Goal: Check status: Check status

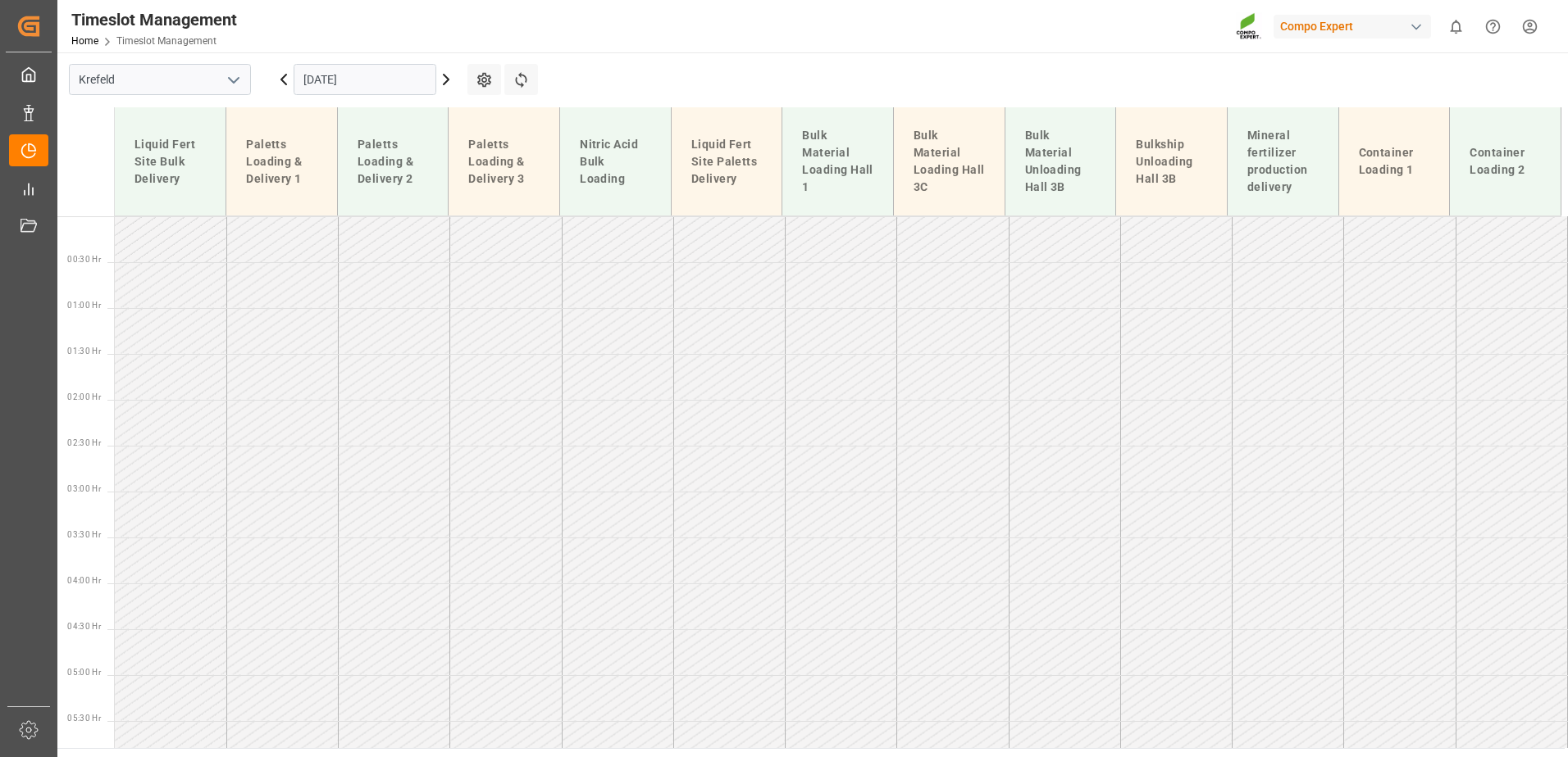
scroll to position [1234, 0]
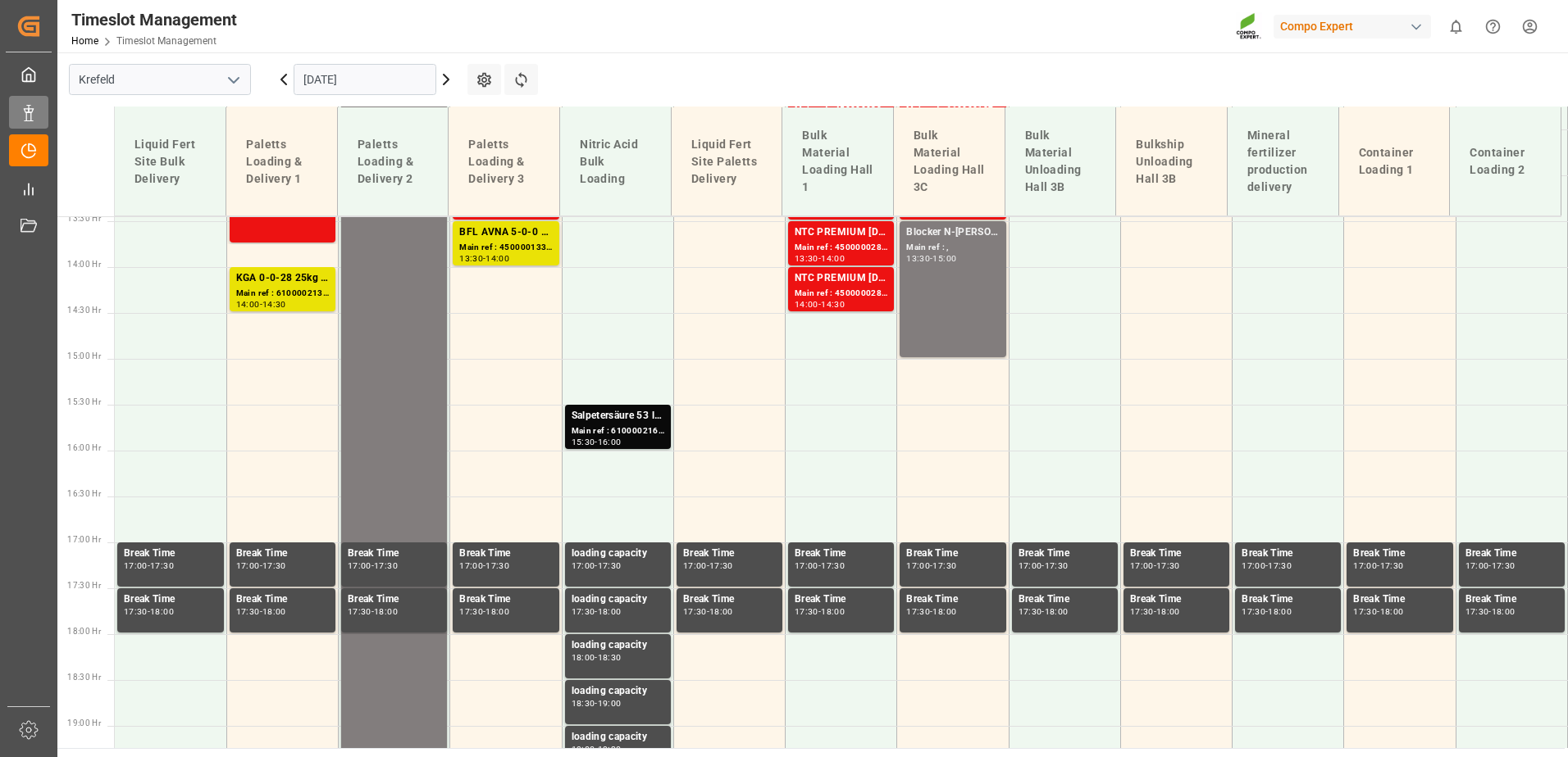
click at [46, 113] on div "Data Management Data Management" at bounding box center [28, 112] width 39 height 32
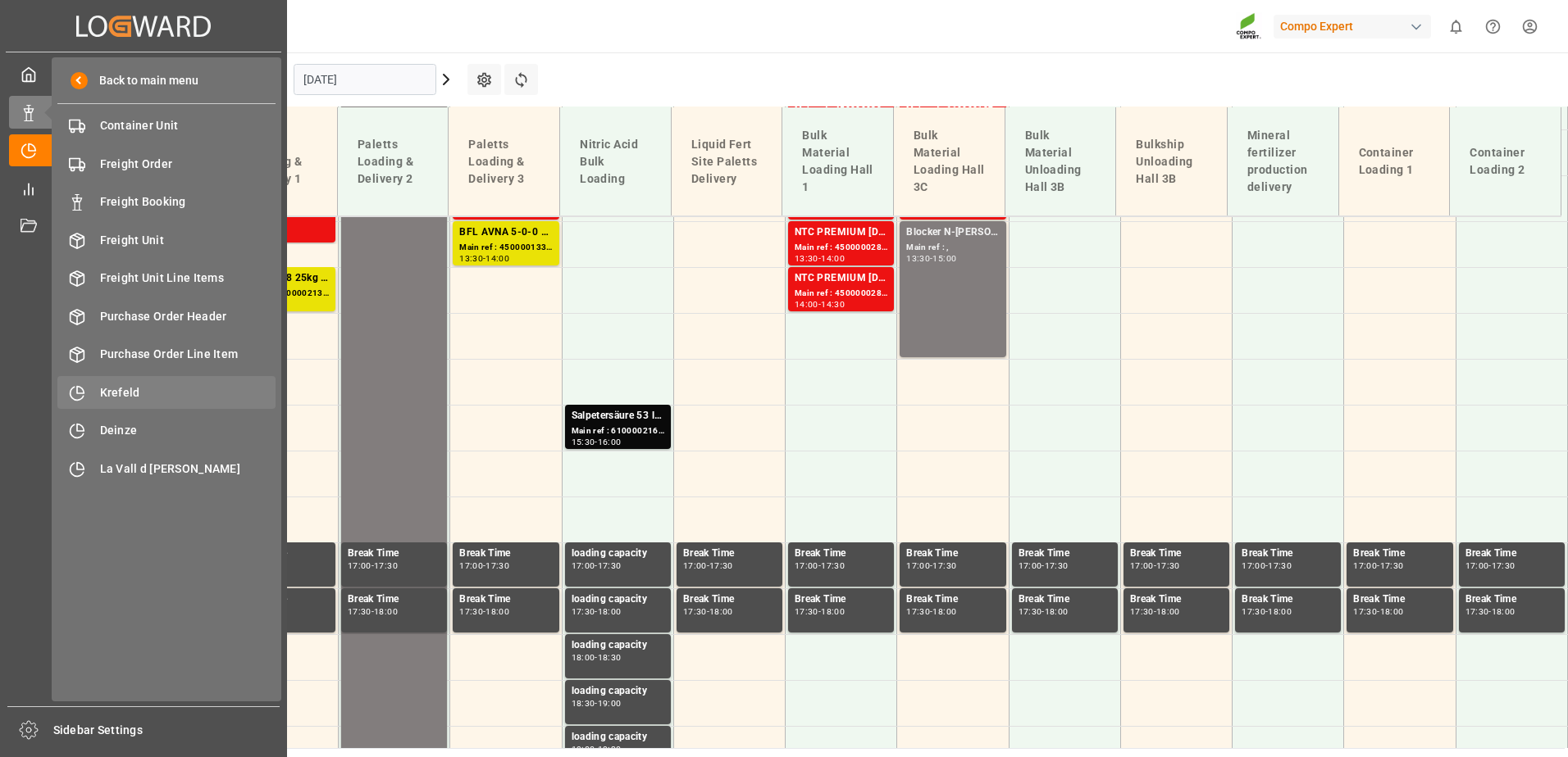
click at [124, 378] on div "Krefeld Krefeld" at bounding box center [167, 392] width 218 height 32
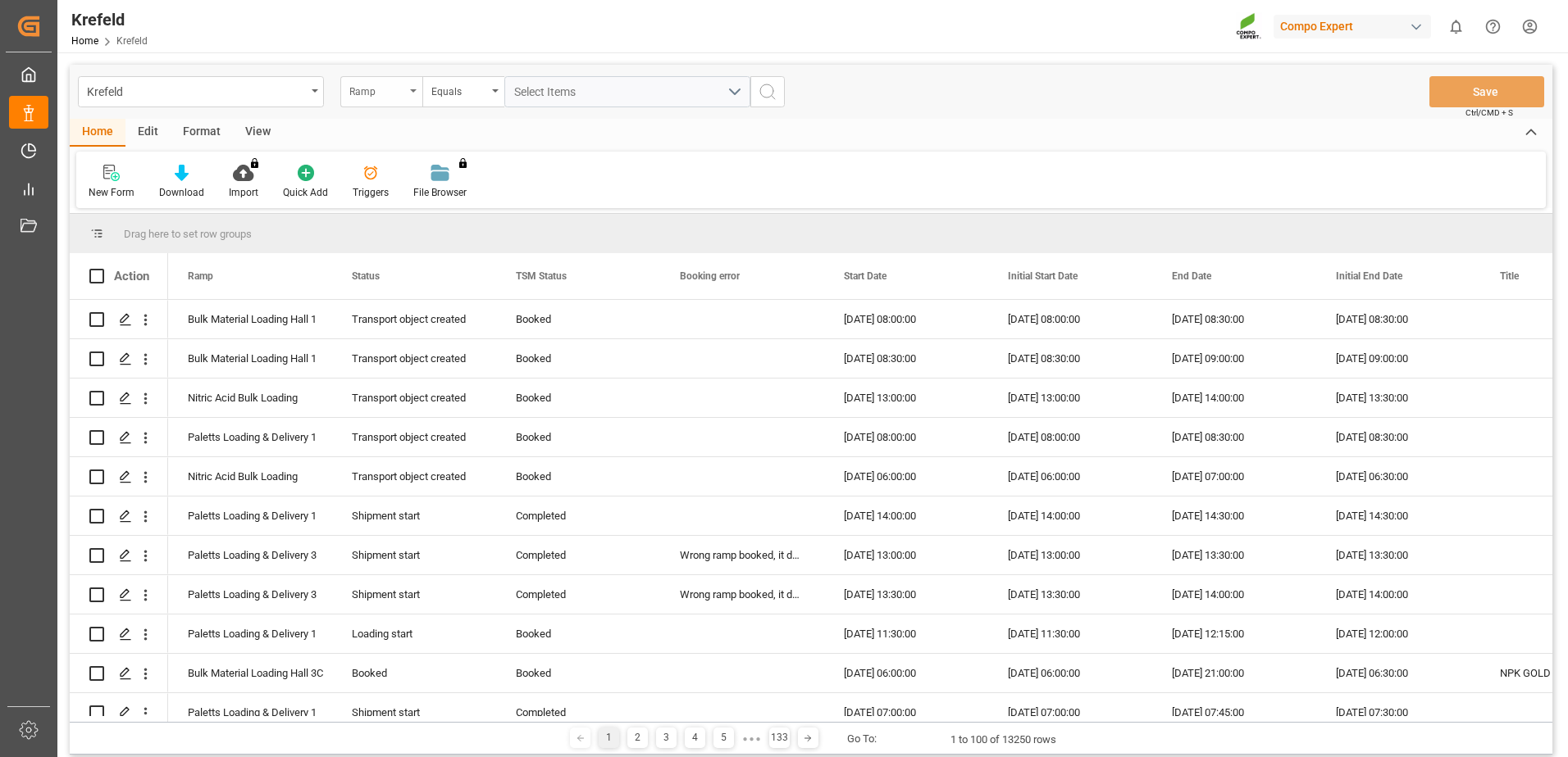
click at [368, 91] on div "Ramp" at bounding box center [377, 89] width 56 height 19
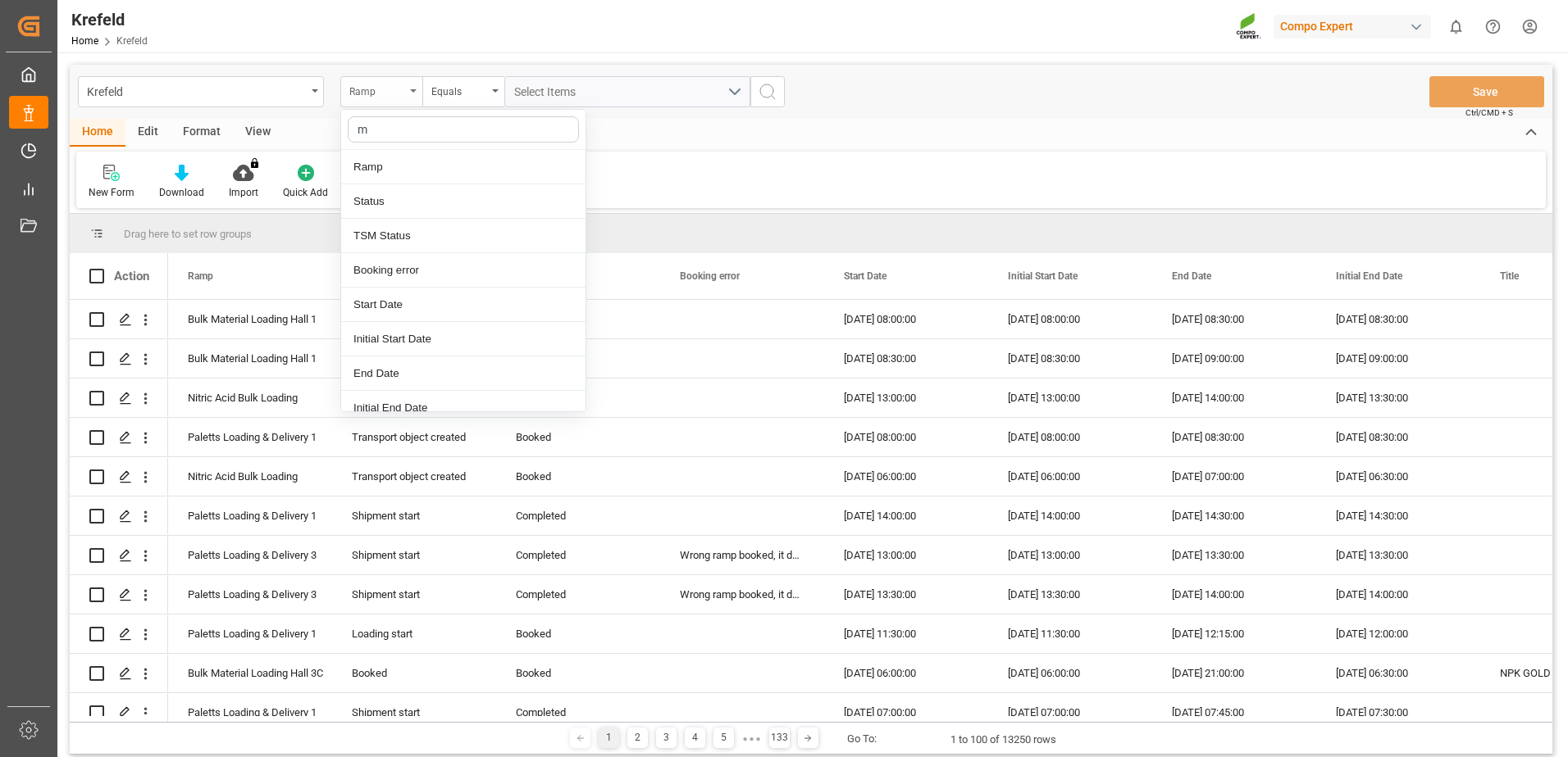
type input "ma"
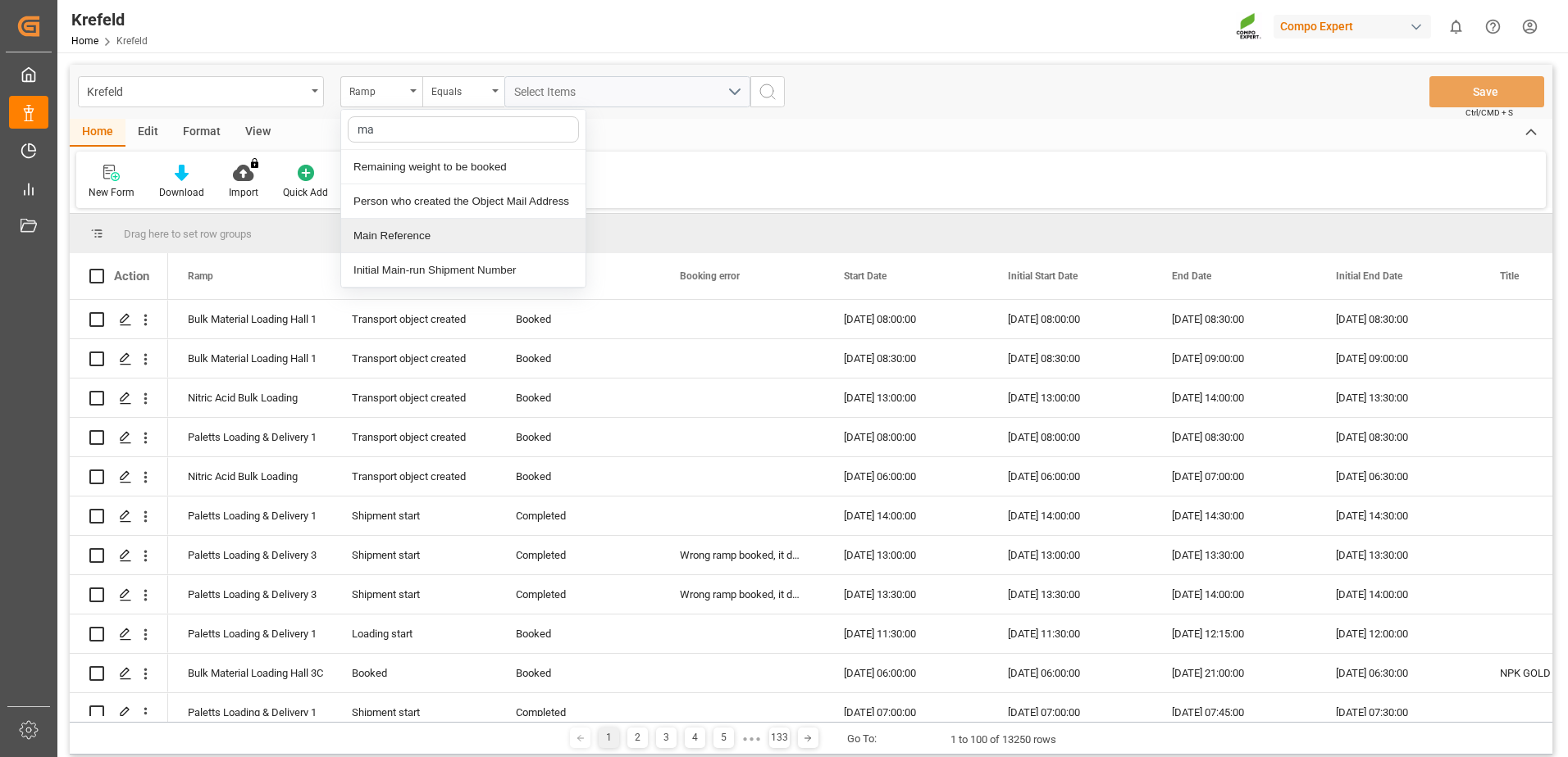
click at [440, 230] on div "Main Reference" at bounding box center [462, 236] width 244 height 34
click at [518, 95] on input "text" at bounding box center [627, 92] width 246 height 31
type input "61000002089"
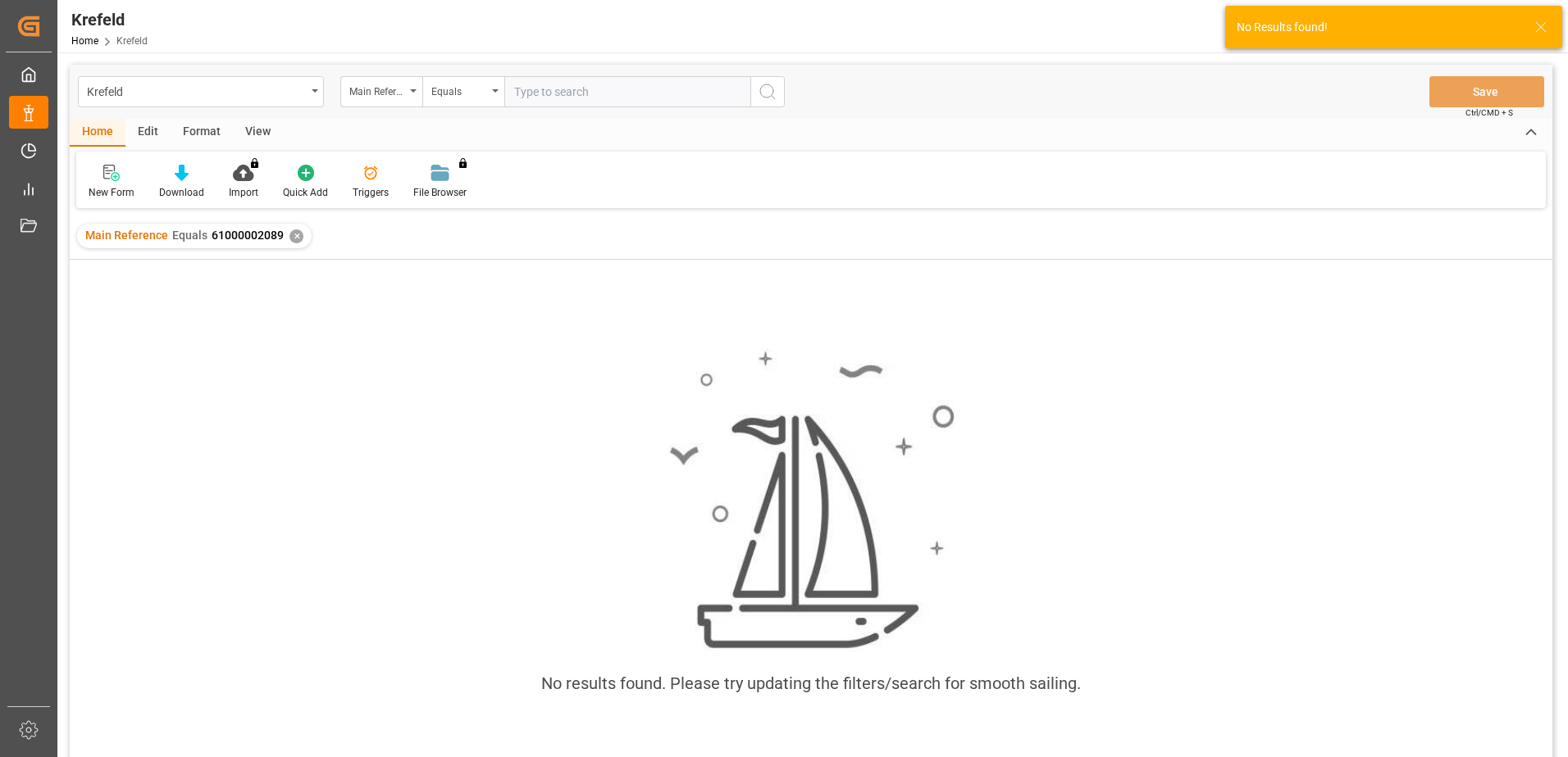
click at [294, 234] on div "✕" at bounding box center [296, 237] width 14 height 14
